Goal: Find specific page/section: Locate a particular part of the current website

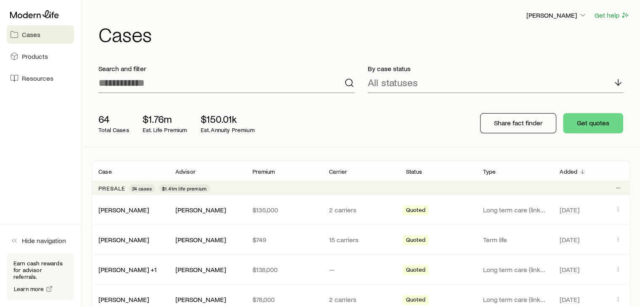
click at [119, 209] on link "[PERSON_NAME]" at bounding box center [124, 209] width 50 height 8
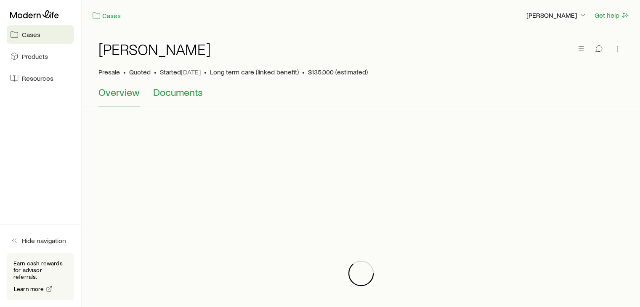
click at [174, 92] on span "Documents" at bounding box center [178, 92] width 50 height 12
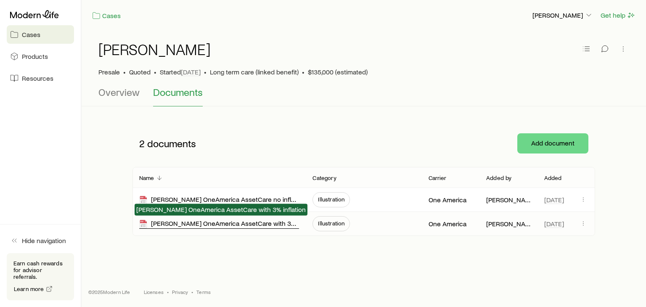
click at [256, 223] on div "[PERSON_NAME] OneAmerica AssetCare with 3% inflation" at bounding box center [219, 224] width 160 height 10
